Goal: Use online tool/utility

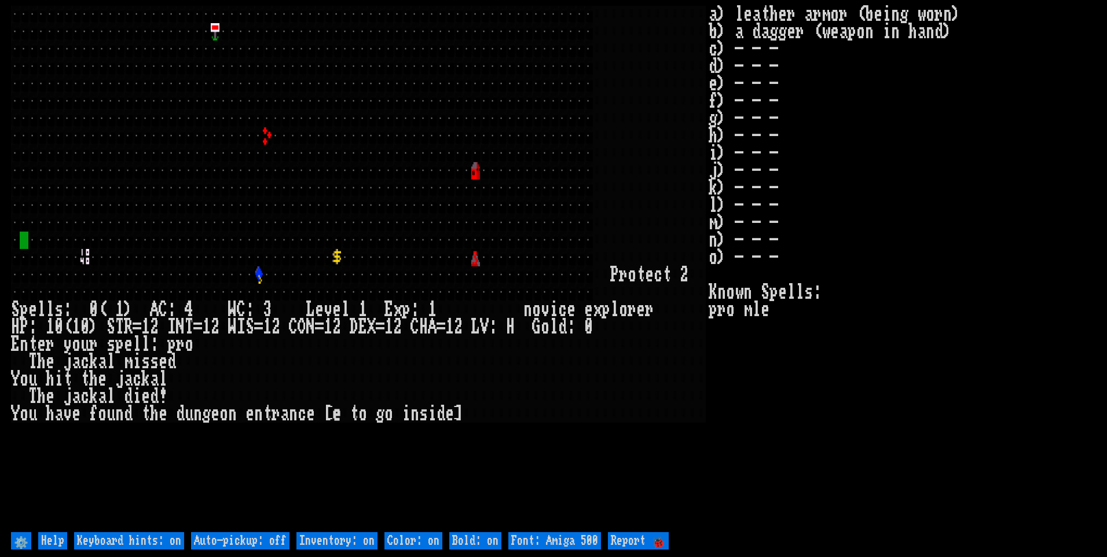
click at [229, 543] on off "Auto-pickup: off" at bounding box center [240, 540] width 98 height 17
type off "Auto-pickup: on"
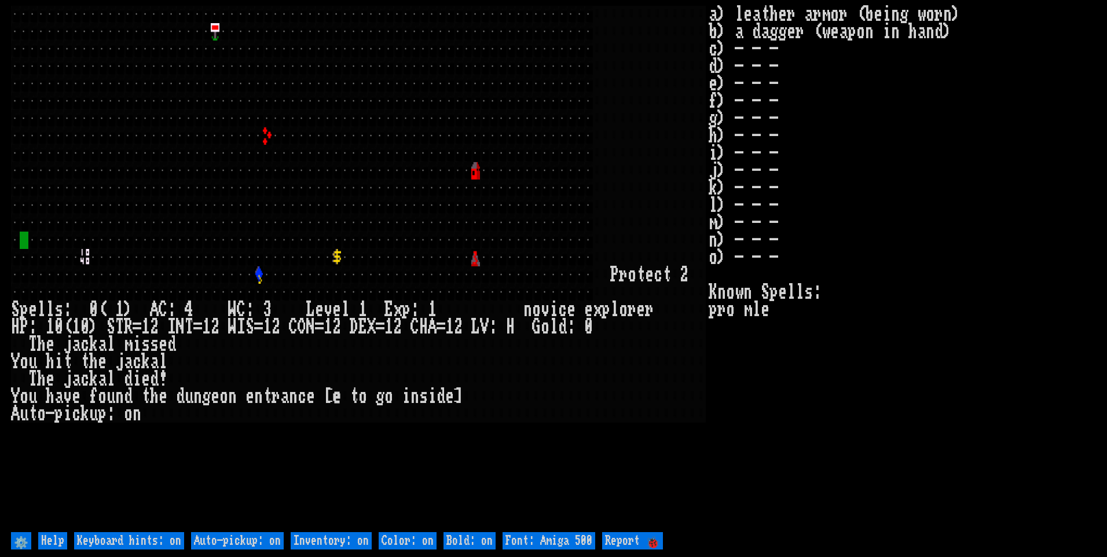
click at [355, 544] on on "Inventory: on" at bounding box center [331, 540] width 81 height 17
type on "Inventory: off"
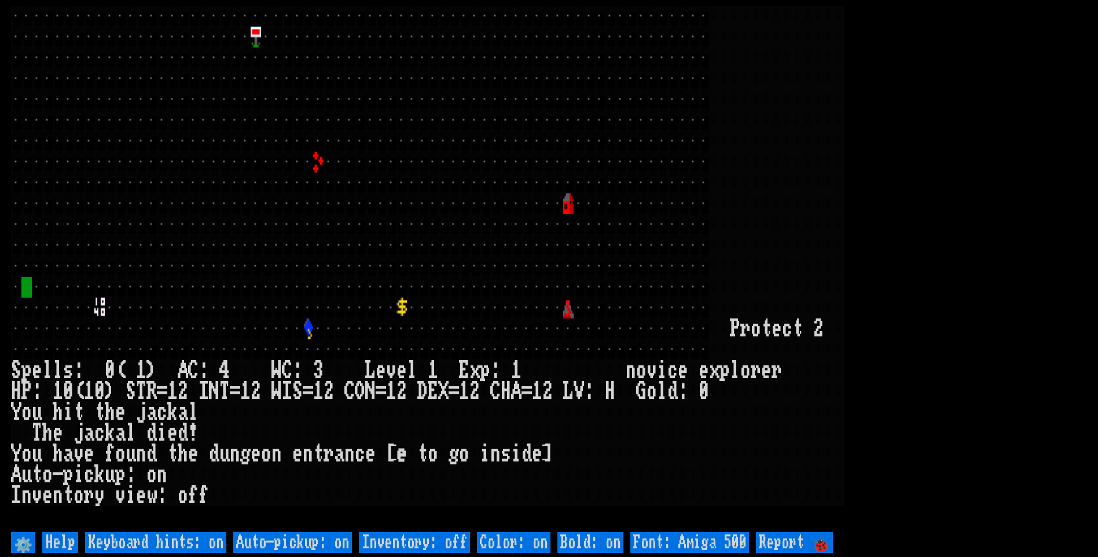
click at [668, 535] on 500 "Font: Amiga 500" at bounding box center [689, 542] width 119 height 21
type 500 "Font: Amiga 1200"
